Goal: Navigation & Orientation: Find specific page/section

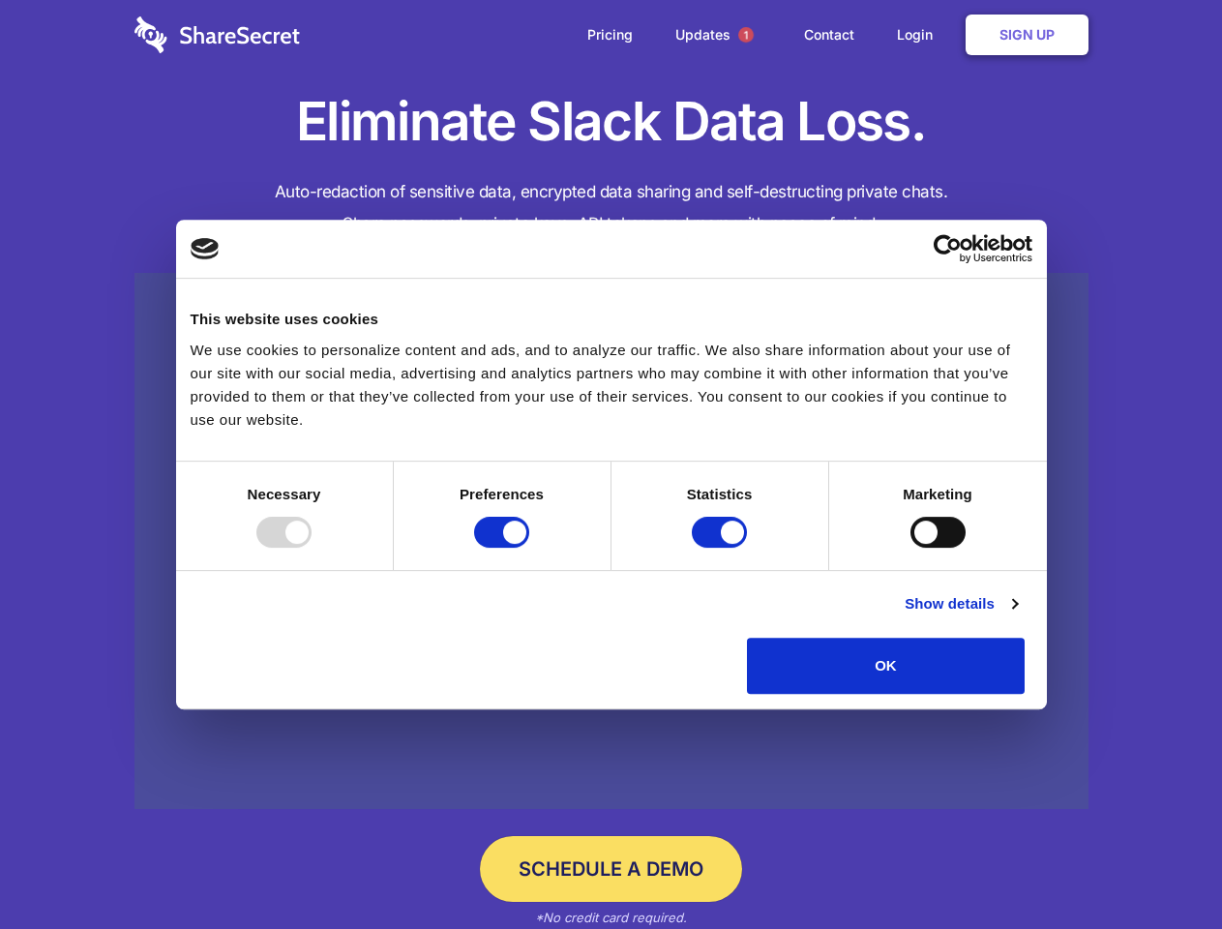
click at [311, 547] on div at bounding box center [283, 531] width 55 height 31
click at [529, 547] on input "Preferences" at bounding box center [501, 531] width 55 height 31
checkbox input "false"
click at [722, 547] on input "Statistics" at bounding box center [719, 531] width 55 height 31
checkbox input "false"
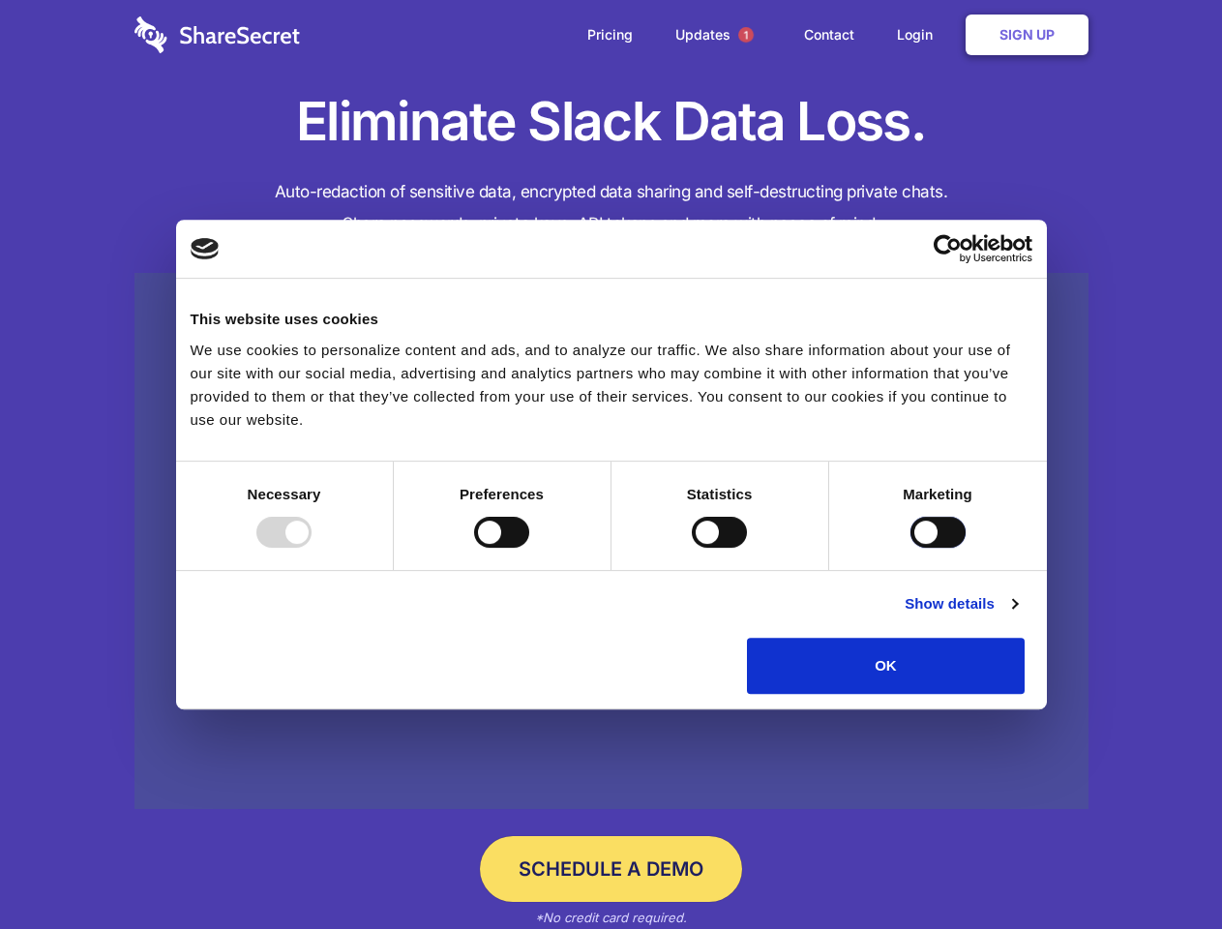
click at [910, 547] on input "Marketing" at bounding box center [937, 531] width 55 height 31
checkbox input "true"
click at [1017, 615] on link "Show details" at bounding box center [960, 603] width 112 height 23
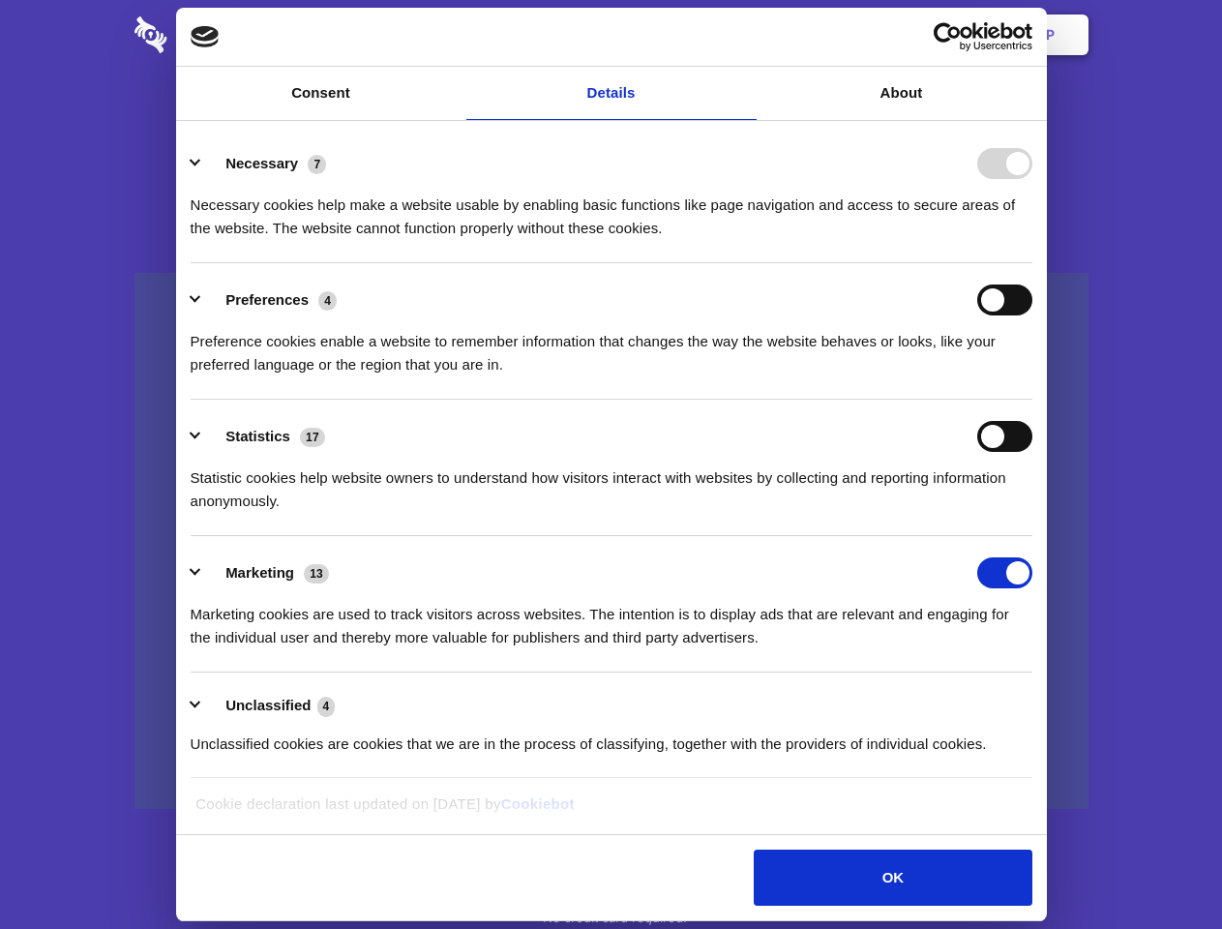
click at [1041, 700] on ul "Necessary 7 Necessary cookies help make a website usable by enabling basic func…" at bounding box center [611, 453] width 860 height 652
click at [745, 35] on span "1" at bounding box center [745, 34] width 15 height 15
